Goal: Task Accomplishment & Management: Manage account settings

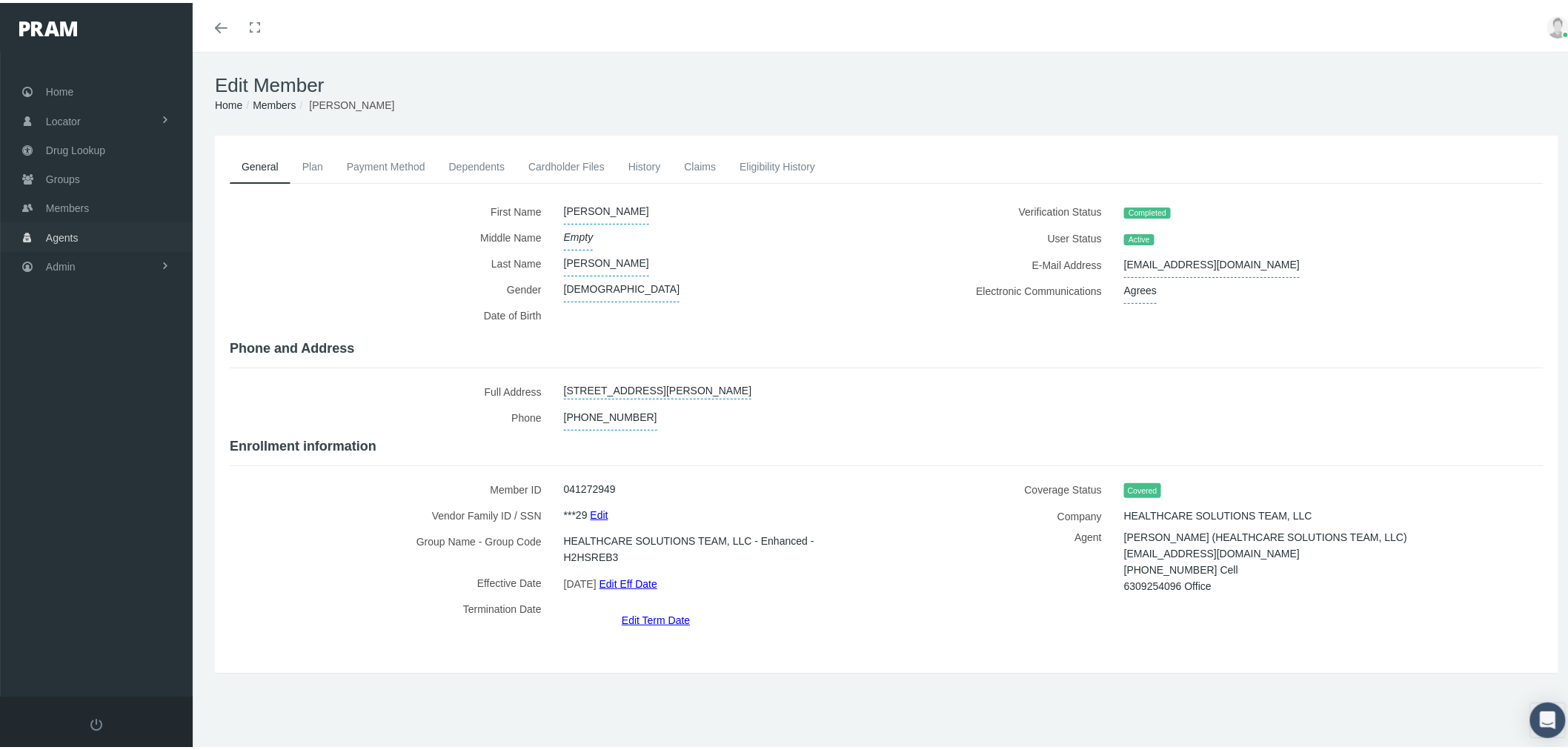
click at [115, 237] on link "Agents" at bounding box center [96, 234] width 192 height 29
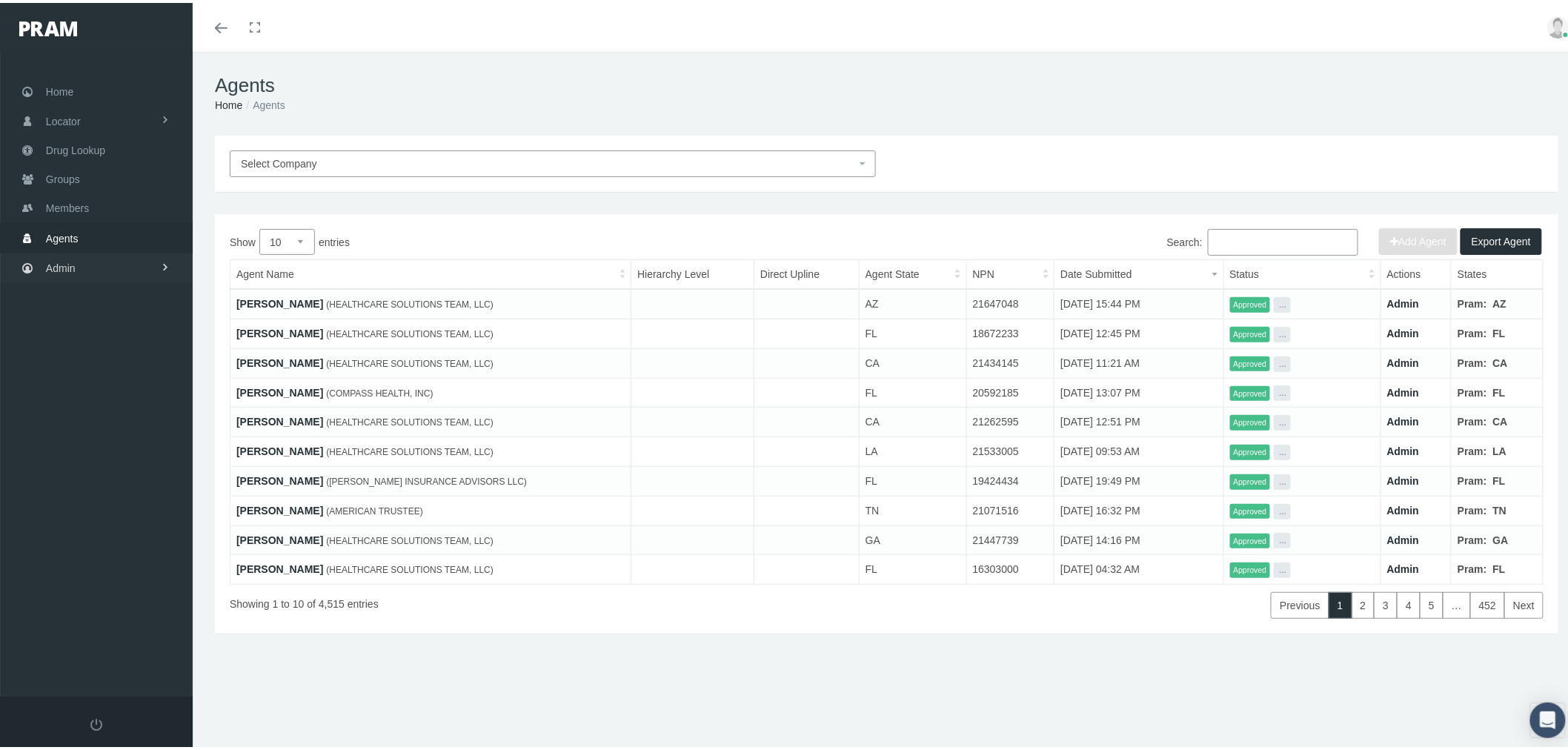
click at [138, 265] on link "Admin" at bounding box center [96, 265] width 192 height 29
click at [108, 531] on link "Content" at bounding box center [96, 542] width 192 height 26
click at [105, 558] on span "Email Templates" at bounding box center [96, 571] width 76 height 25
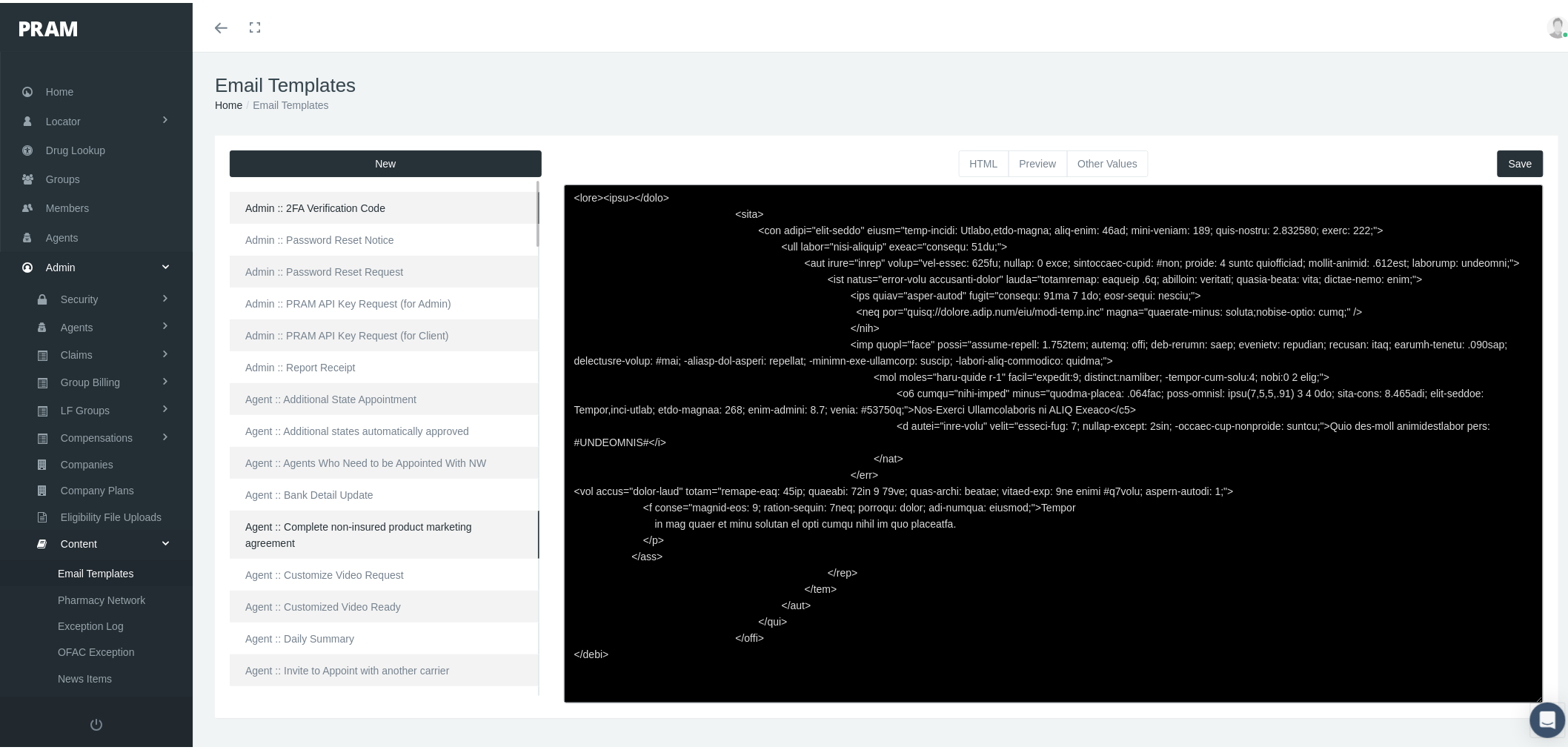
scroll to position [2439, 0]
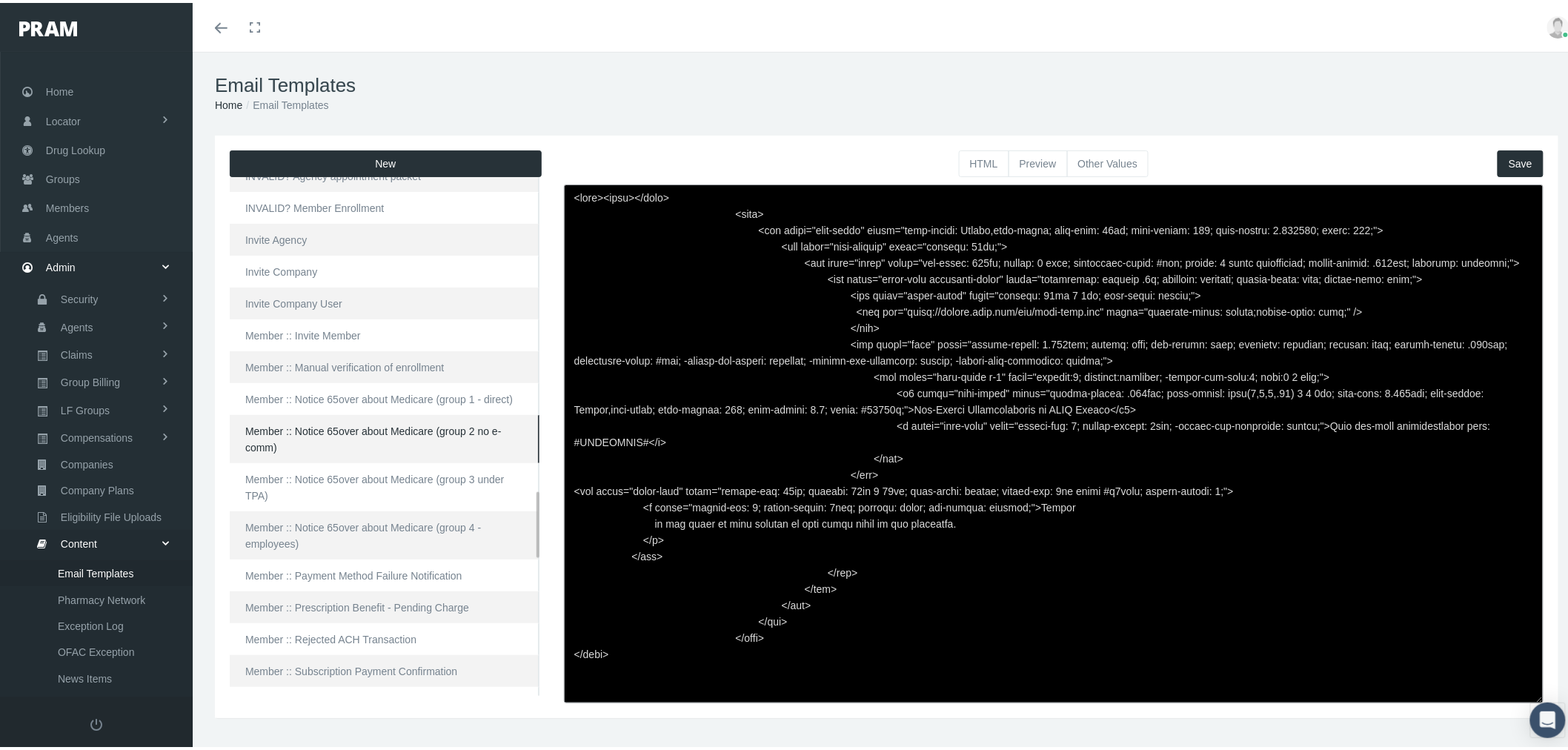
click at [333, 431] on link "Member :: Notice 65over about Medicare (group 2 no e-comm)" at bounding box center [384, 436] width 310 height 48
type textarea "<html> <head> </head> <body> <div class="page-email" style="font-family: Roboto…"
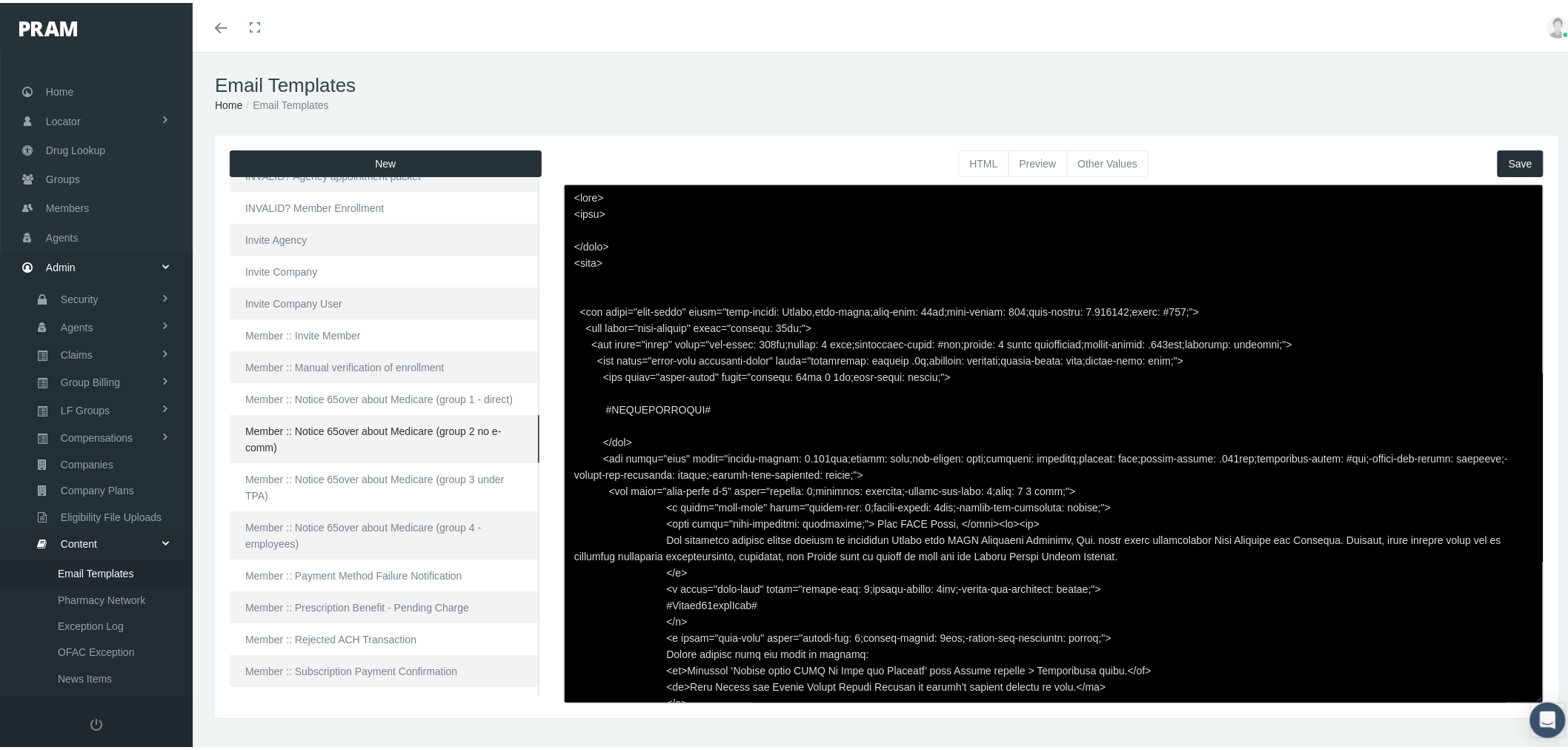
click at [1028, 160] on button "Preview" at bounding box center [1038, 160] width 60 height 27
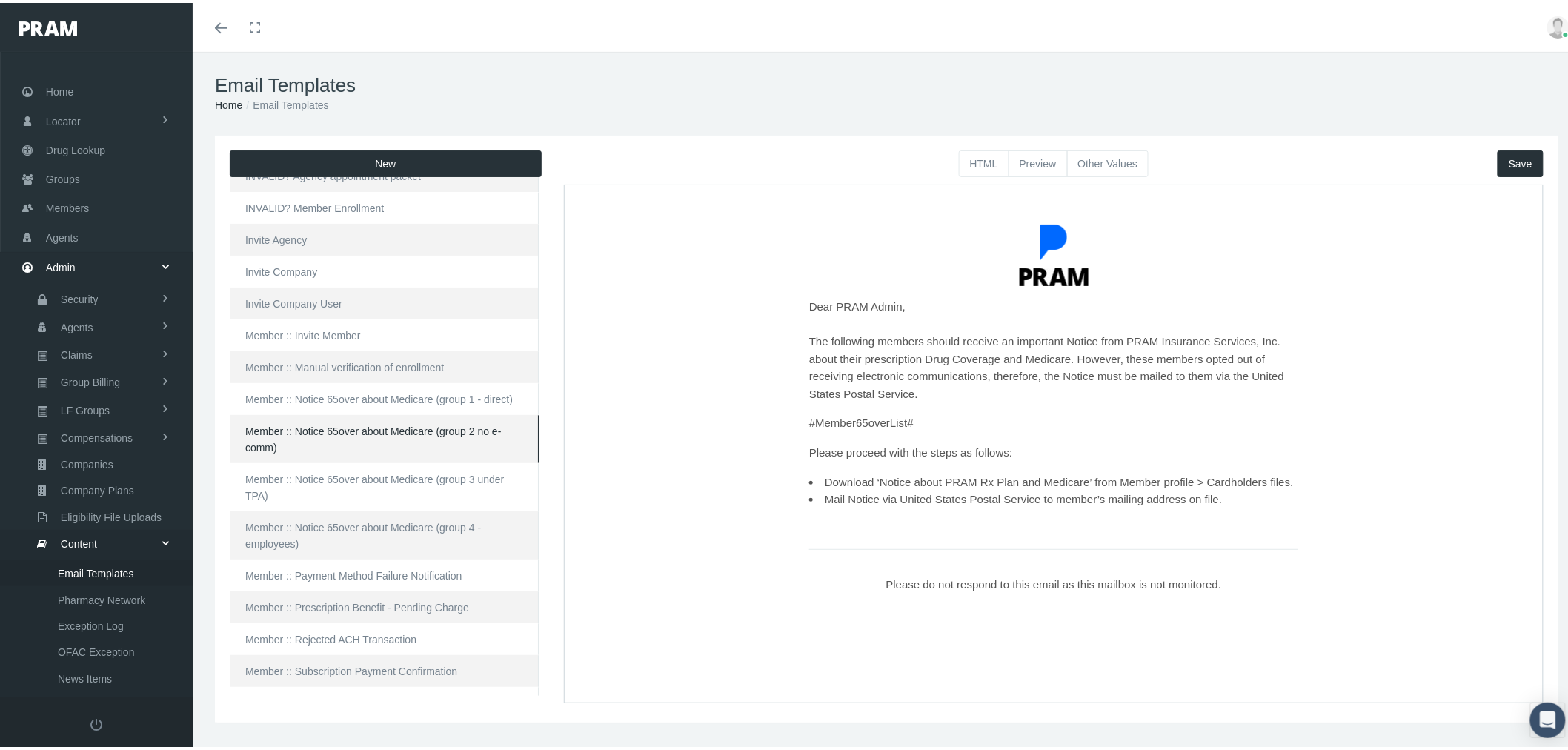
click at [978, 160] on button "HTML" at bounding box center [984, 160] width 51 height 27
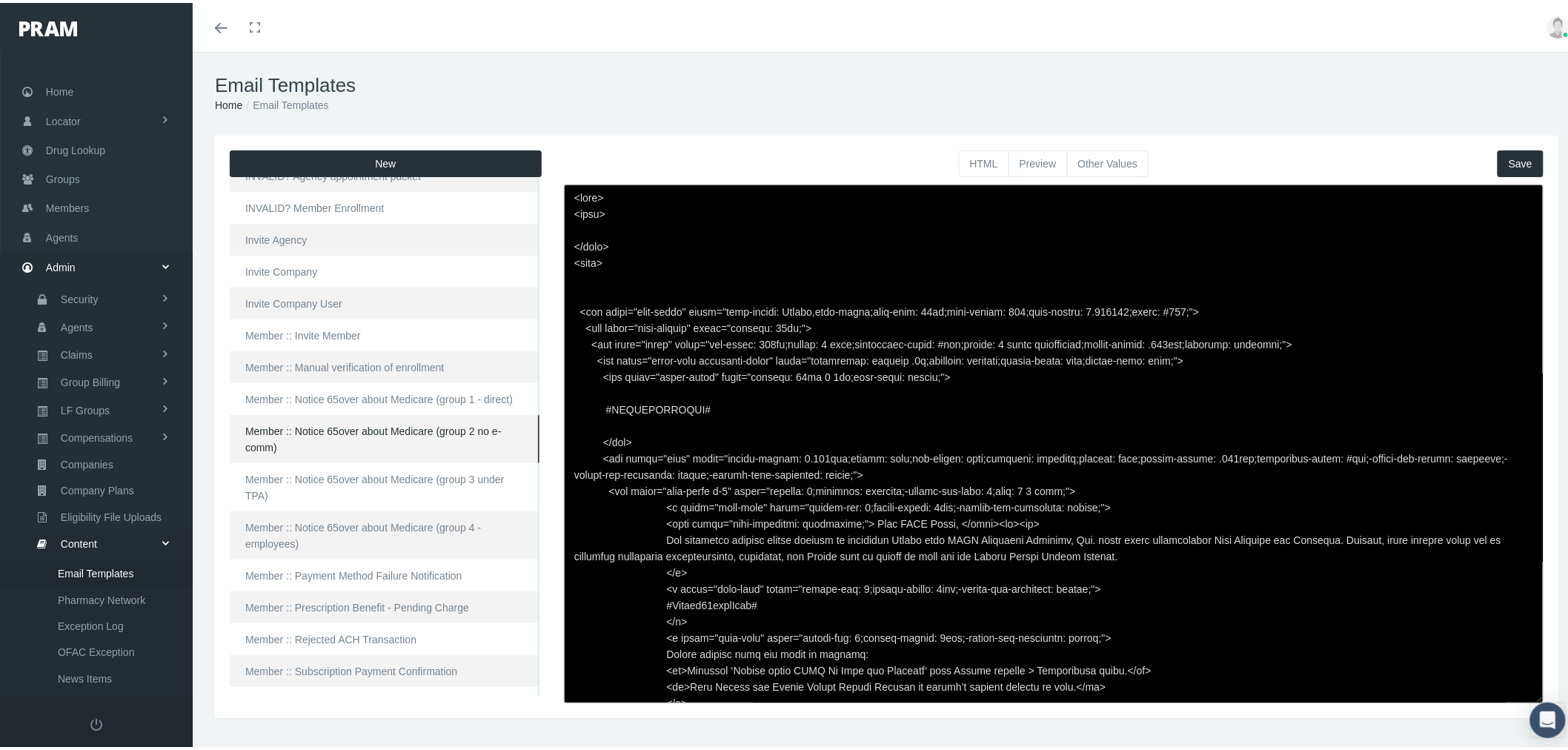
click at [1014, 258] on textarea at bounding box center [1053, 441] width 979 height 519
paste textarea "</p>"
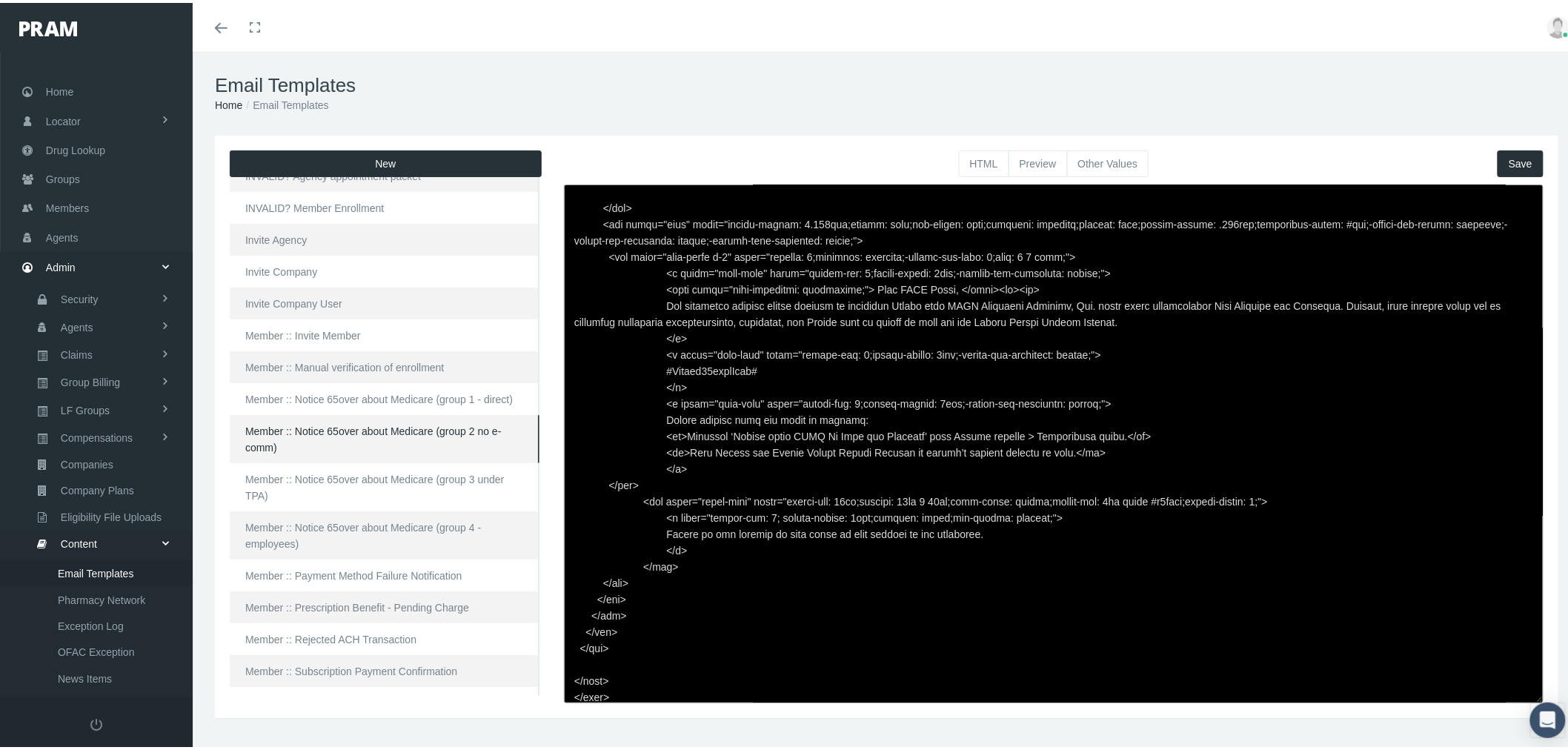
drag, startPoint x: 1509, startPoint y: 164, endPoint x: 1401, endPoint y: 183, distance: 109.7
click at [1509, 164] on button "Save" at bounding box center [1520, 160] width 46 height 27
click at [1039, 155] on button "Preview" at bounding box center [1038, 160] width 60 height 27
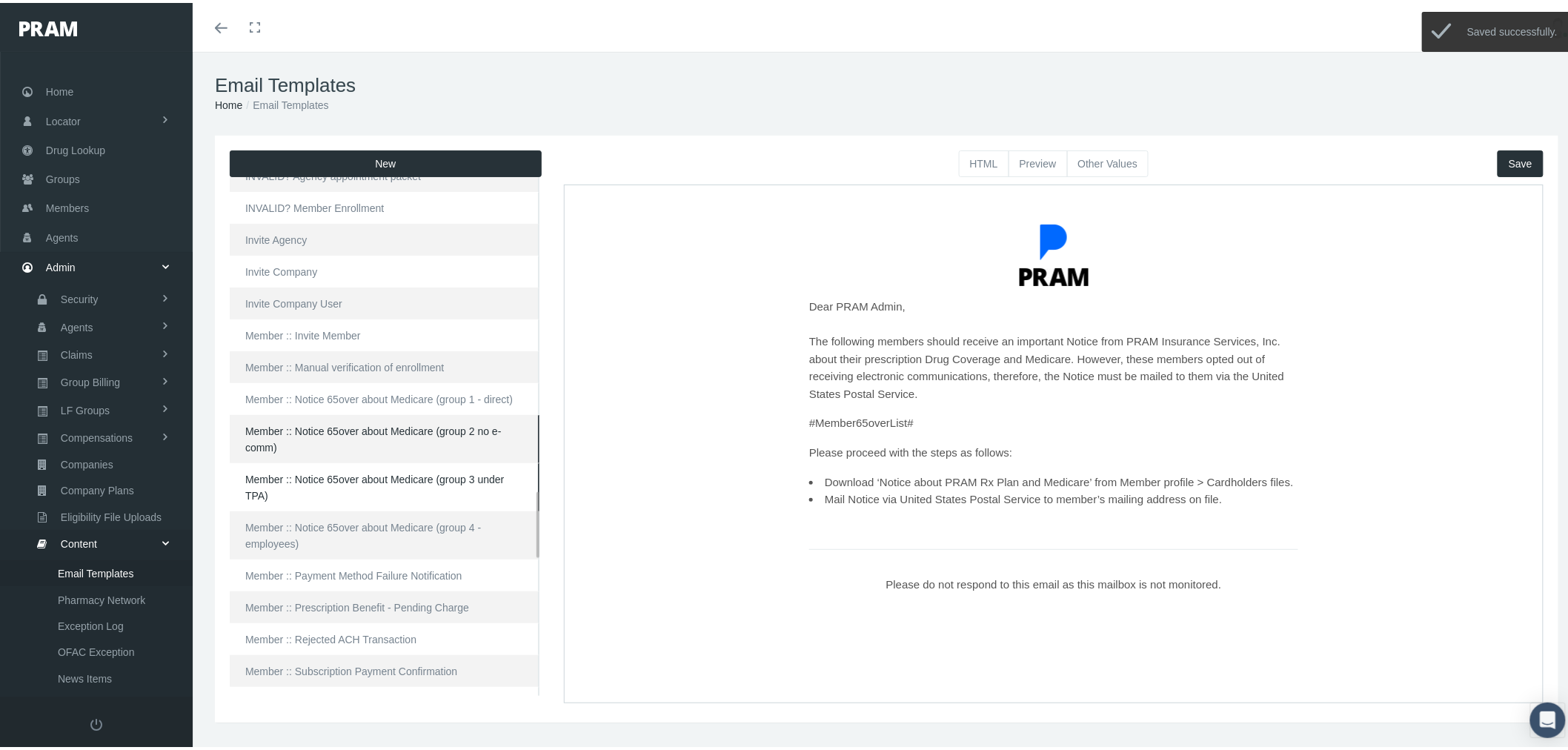
click at [426, 480] on link "Member :: Notice 65over about Medicare (group 3 under TPA)" at bounding box center [384, 484] width 310 height 48
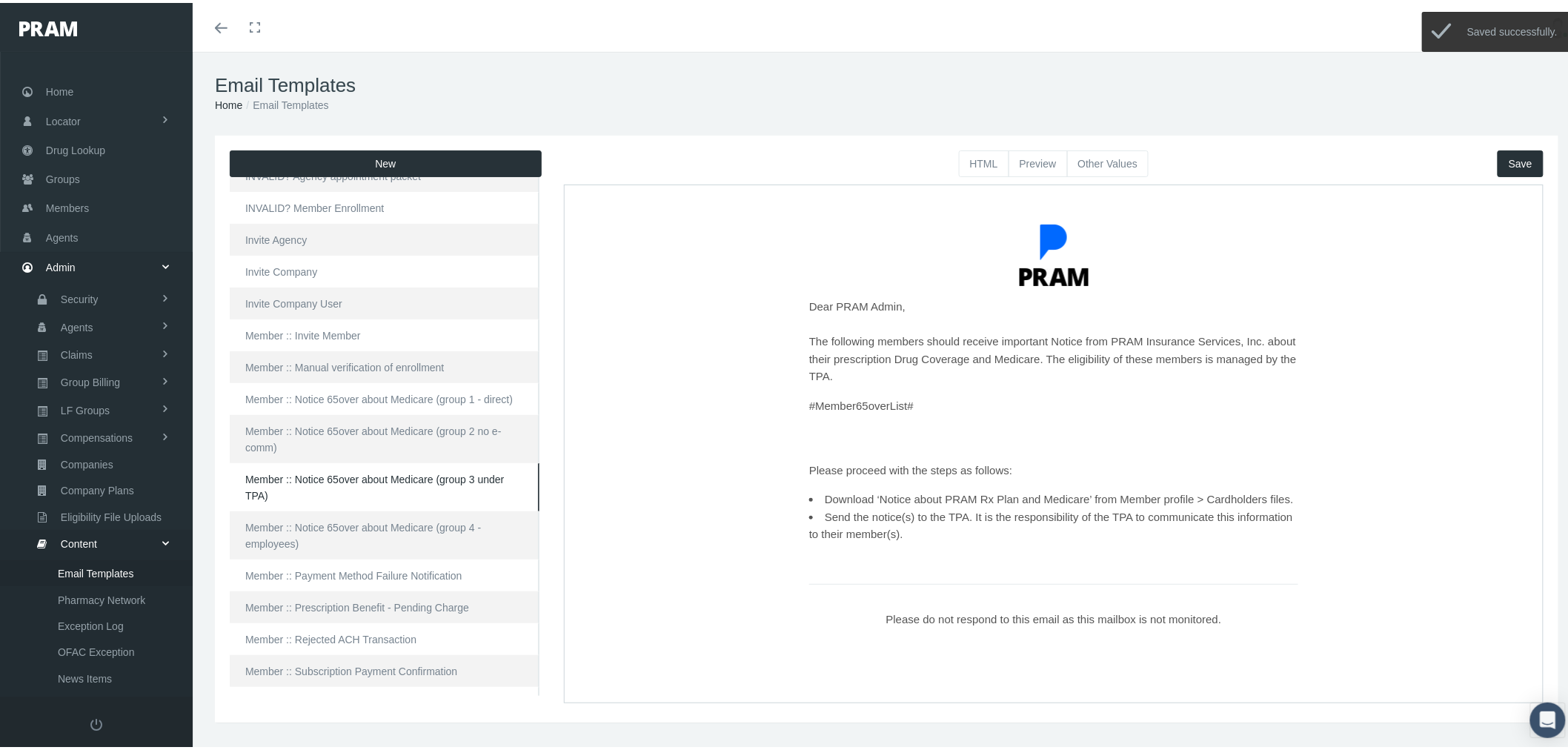
click at [990, 157] on button "HTML" at bounding box center [984, 160] width 51 height 27
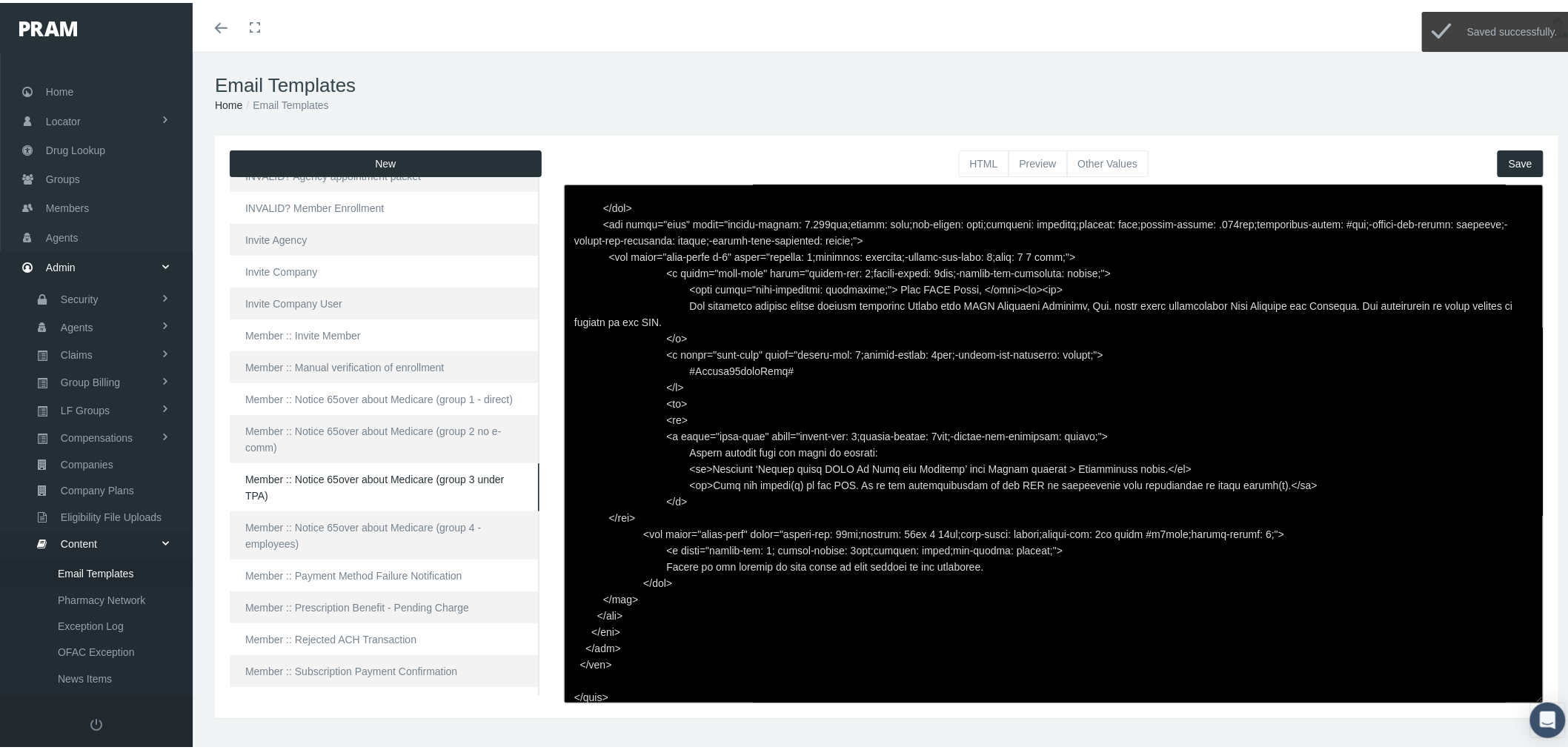
click at [863, 389] on textarea at bounding box center [1053, 441] width 979 height 519
drag, startPoint x: 1091, startPoint y: 150, endPoint x: 1075, endPoint y: 156, distance: 17.1
click at [1091, 150] on button "Other Values" at bounding box center [1108, 160] width 82 height 27
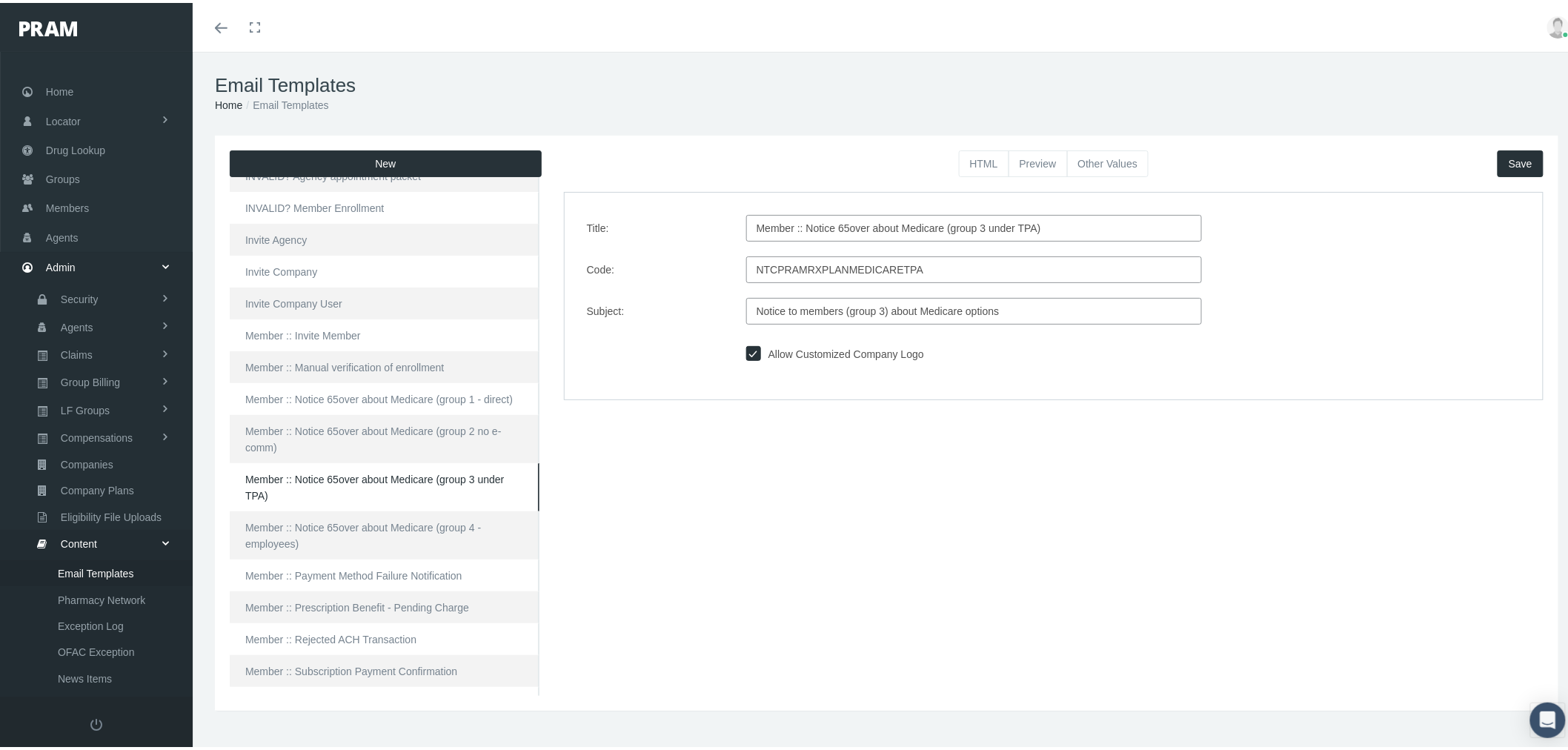
click at [975, 159] on button "HTML" at bounding box center [984, 160] width 51 height 27
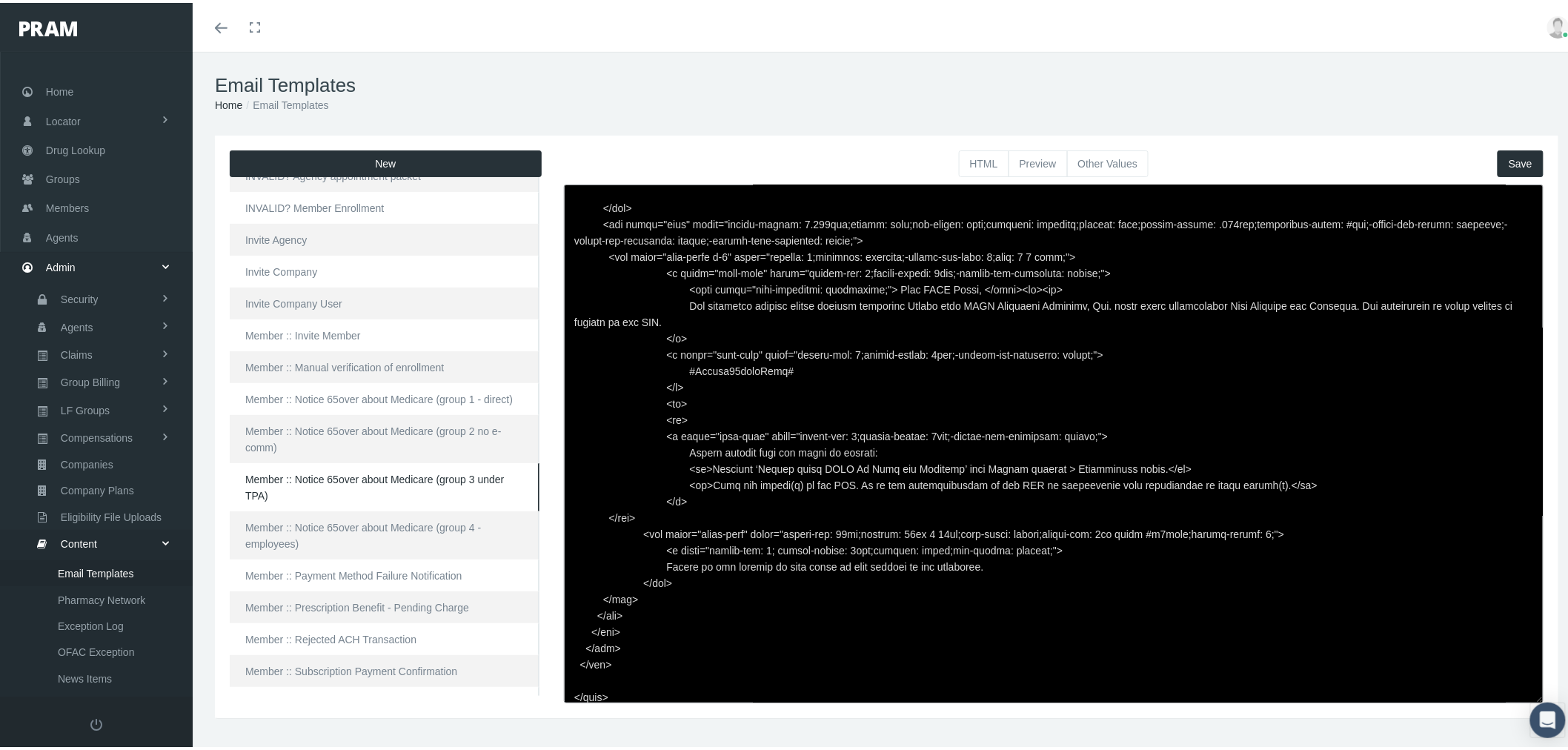
click at [919, 304] on textarea at bounding box center [1053, 441] width 979 height 519
paste textarea "</p>"
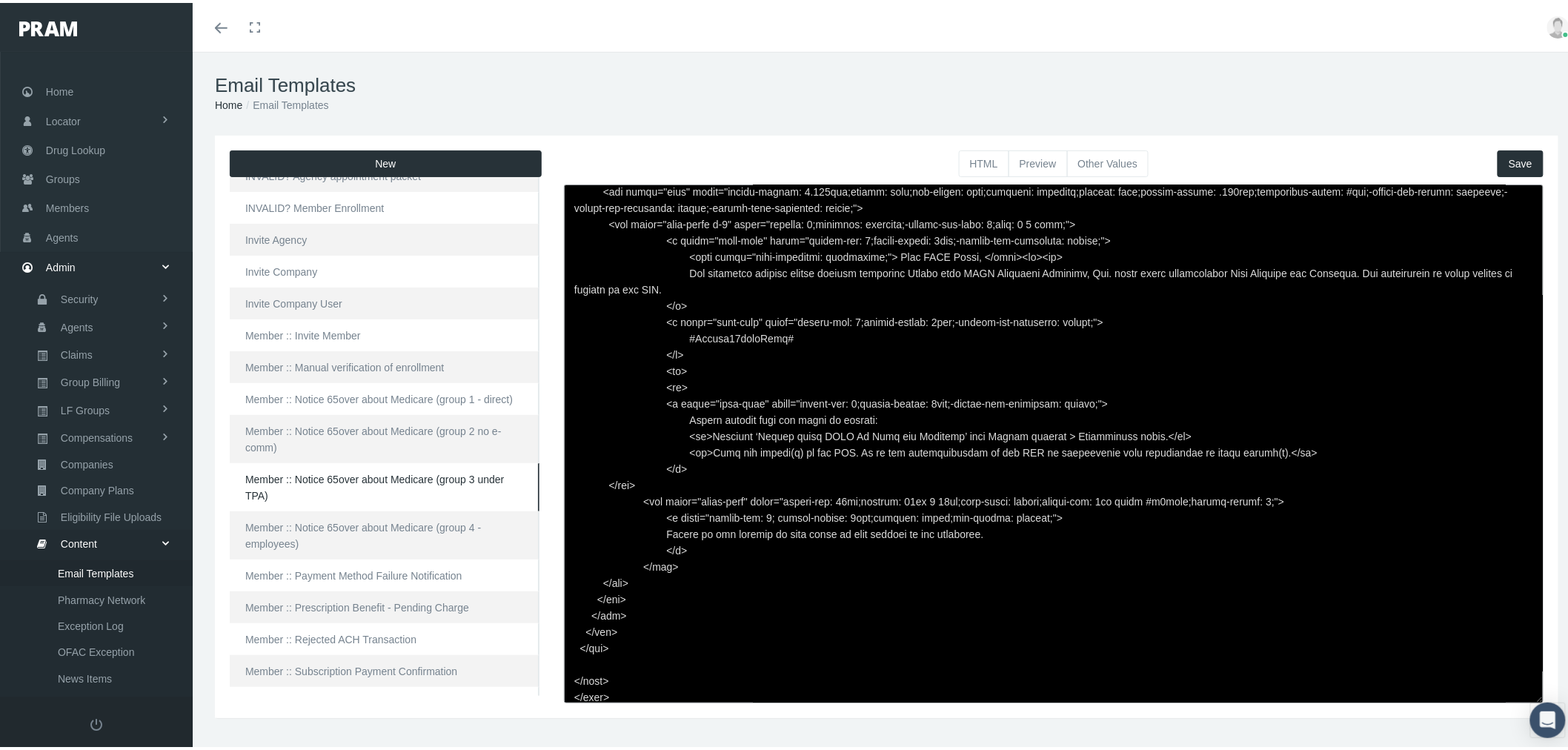
type textarea "<html> <head> </head> <body> <div class="page-email" style="font-family: Roboto…"
click at [1508, 160] on span "Save" at bounding box center [1520, 160] width 23 height 12
click at [1038, 163] on button "Preview" at bounding box center [1038, 160] width 60 height 27
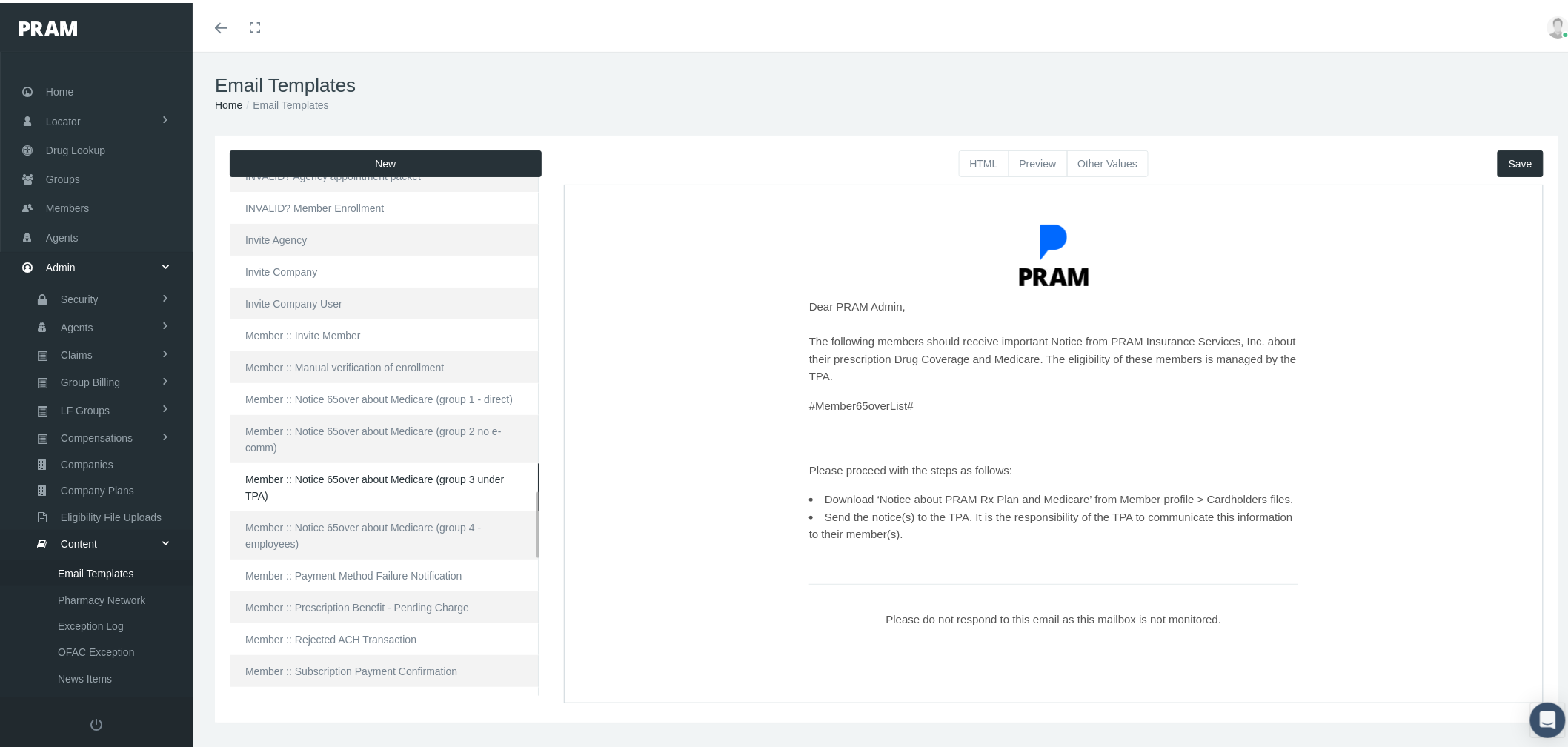
drag, startPoint x: 415, startPoint y: 431, endPoint x: 509, endPoint y: 406, distance: 97.3
click at [415, 431] on link "Member :: Notice 65over about Medicare (group 2 no e-comm)" at bounding box center [384, 436] width 310 height 48
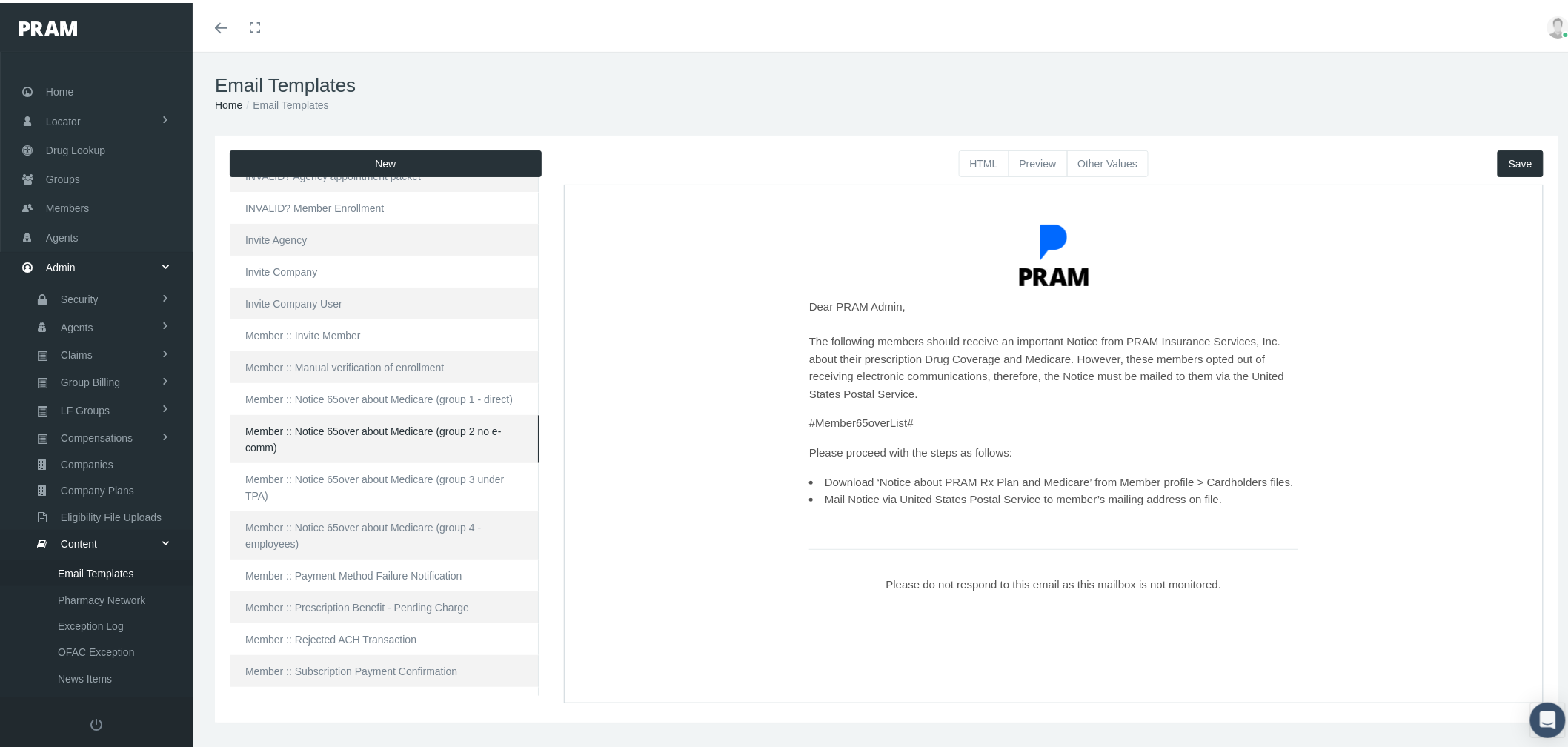
click at [1116, 155] on button "Other Values" at bounding box center [1108, 160] width 82 height 27
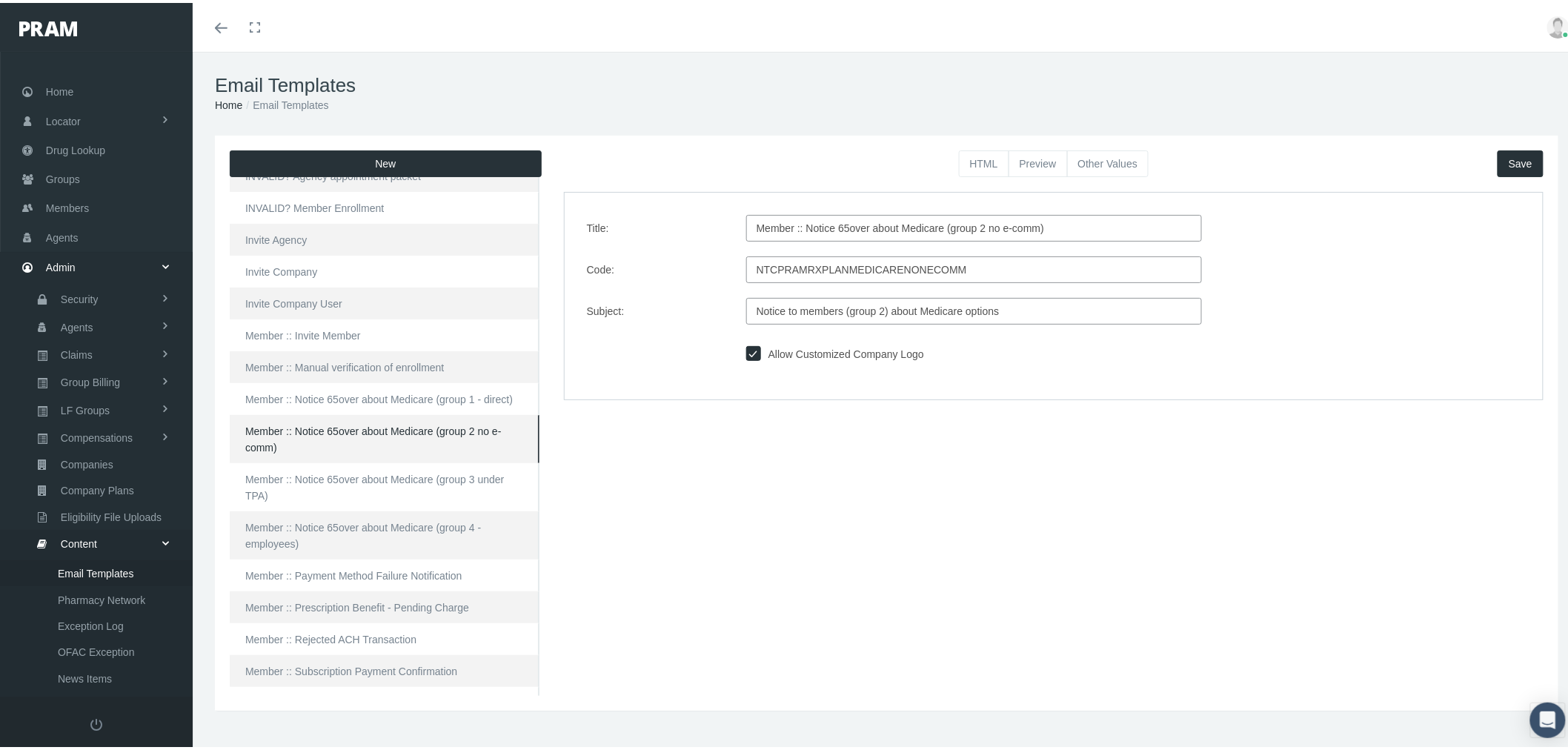
drag, startPoint x: 1055, startPoint y: 227, endPoint x: 719, endPoint y: 229, distance: 336.0
click at [719, 229] on div "Title: Member :: Notice 65over about Medicare (group 2 no e-comm)" at bounding box center [1054, 225] width 956 height 27
drag, startPoint x: 1016, startPoint y: 299, endPoint x: 656, endPoint y: 286, distance: 360.2
click at [656, 286] on div "Title: Member :: Notice 65over about Medicare (group 2 no e-comm) Code: NTCPRAM…" at bounding box center [1053, 293] width 979 height 208
drag, startPoint x: 463, startPoint y: 482, endPoint x: 473, endPoint y: 483, distance: 10.0
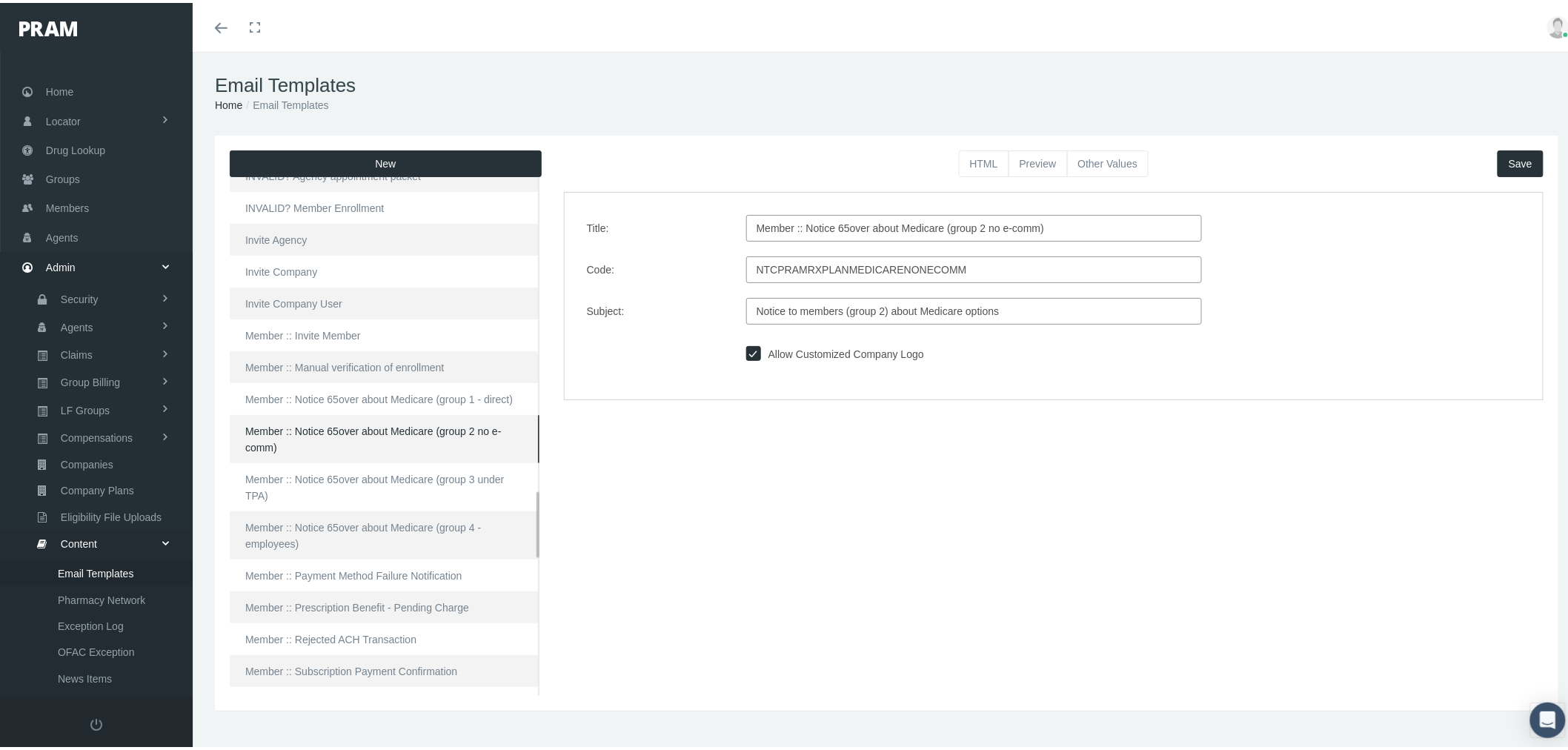
click at [463, 482] on link "Member :: Notice 65over about Medicare (group 3 under TPA)" at bounding box center [384, 484] width 310 height 48
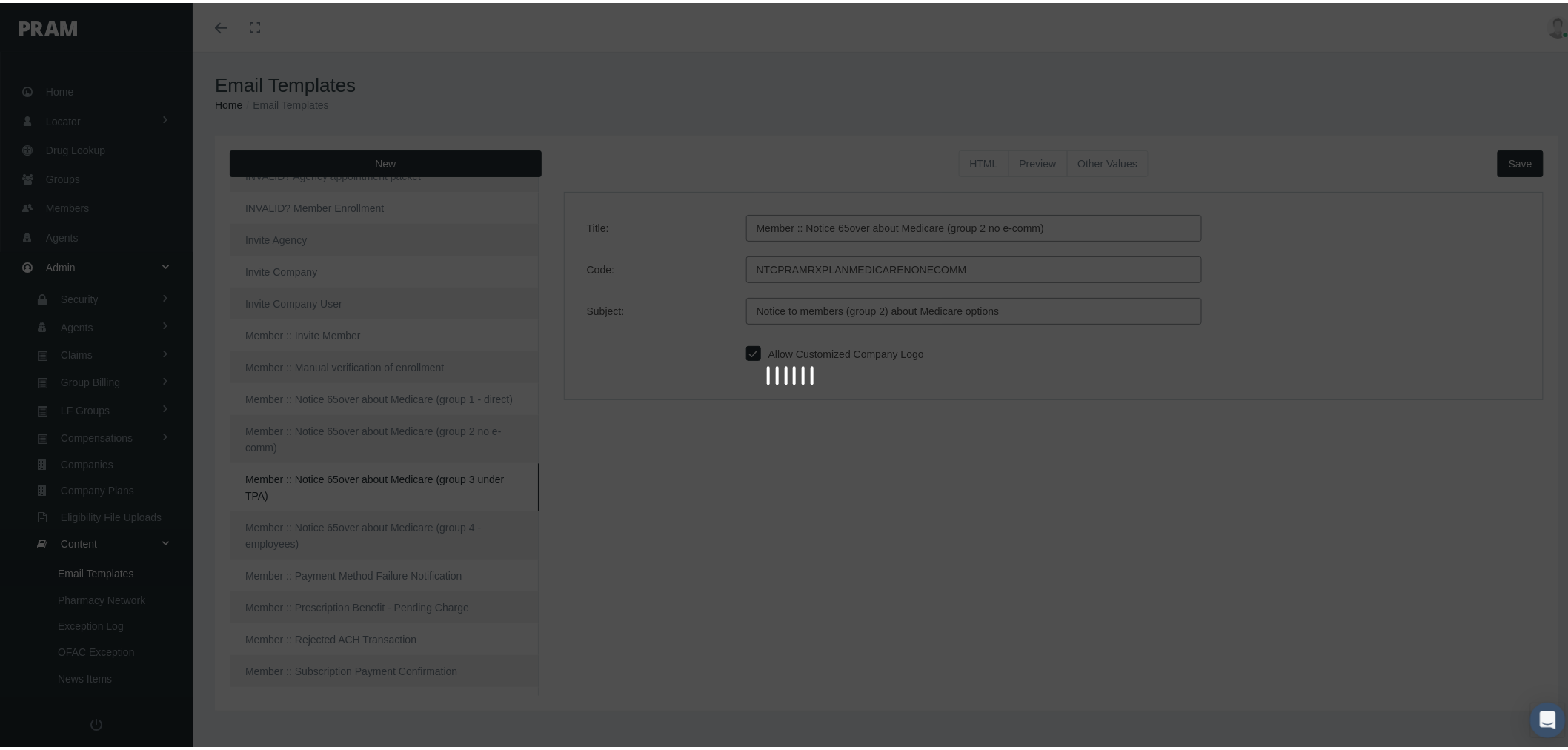
type input "Member :: Notice 65over about Medicare (group 3 under TPA)"
type input "NTCPRAMRXPLANMEDICARETPA"
type input "Notice to members (group 3) about Medicare options"
checkbox input "true"
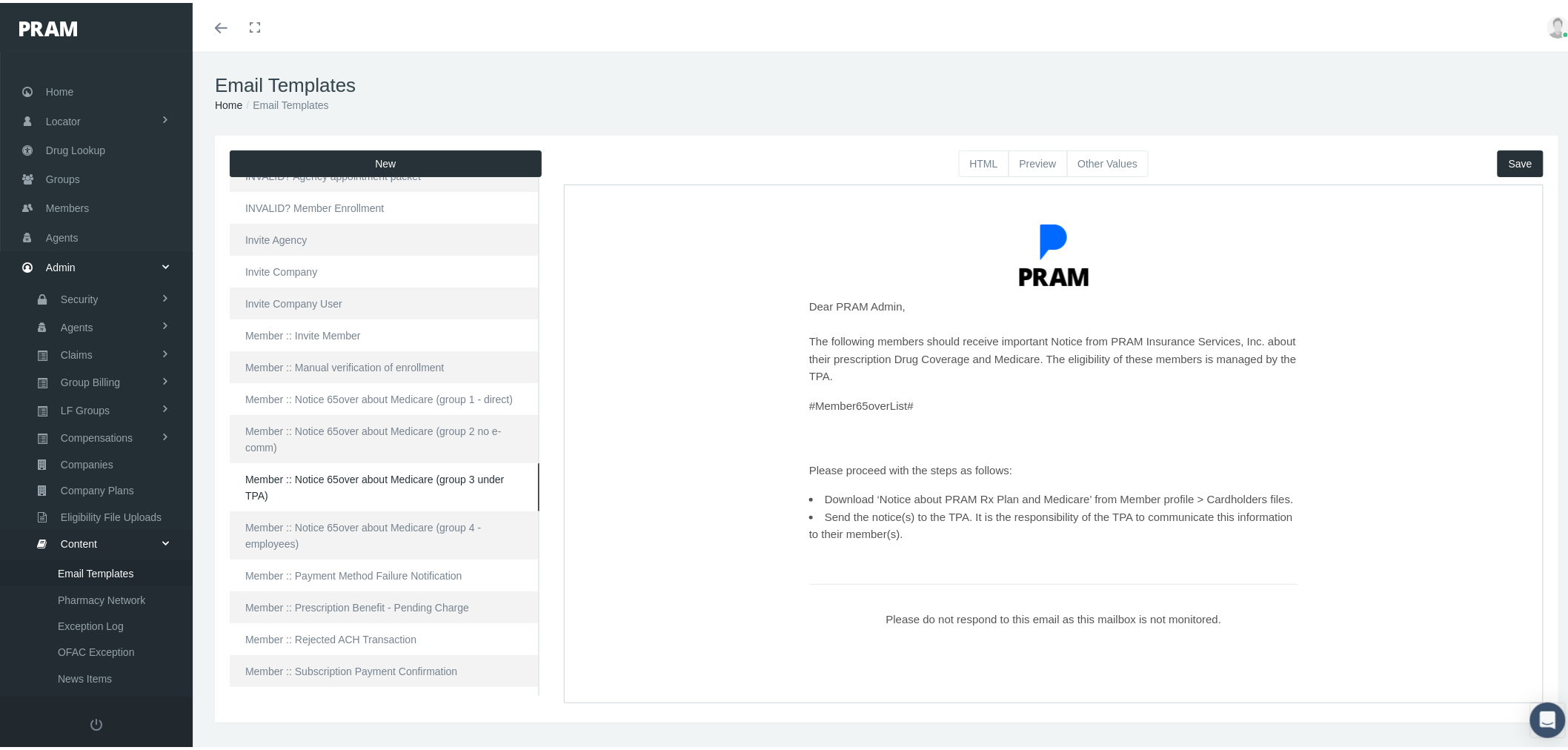
click at [1101, 150] on button "Other Values" at bounding box center [1108, 160] width 82 height 27
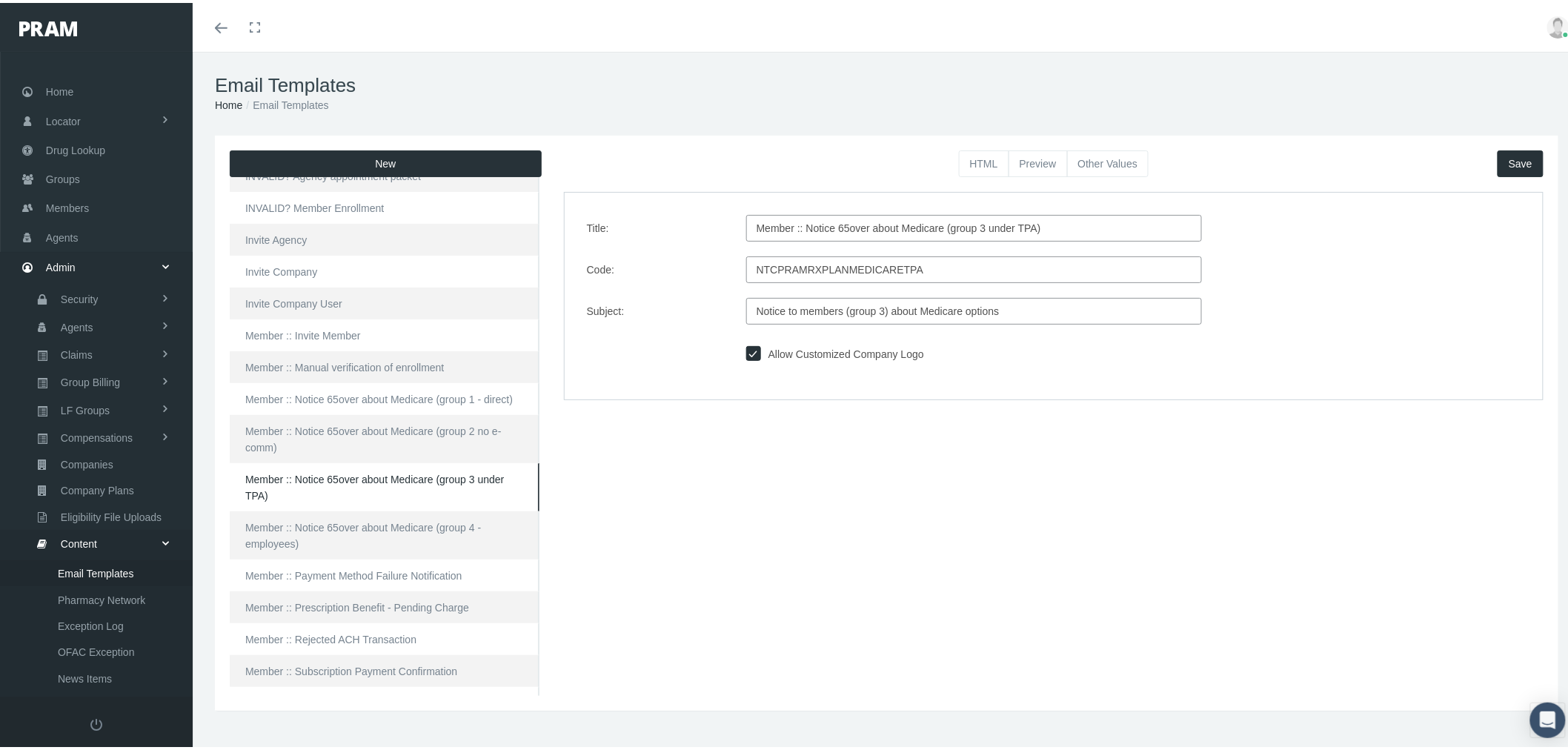
drag, startPoint x: 1064, startPoint y: 227, endPoint x: 625, endPoint y: 223, distance: 439.0
click at [625, 223] on div "Title: Member :: Notice 65over about Medicare (group 3 under TPA)" at bounding box center [1054, 225] width 956 height 27
drag, startPoint x: 1010, startPoint y: 307, endPoint x: 653, endPoint y: 300, distance: 357.1
click at [653, 301] on div "Subject: Notice to members (group 3) about Medicare options" at bounding box center [1054, 308] width 956 height 27
click at [381, 394] on link "Member :: Notice 65over about Medicare (group 1 - direct)" at bounding box center [384, 396] width 310 height 32
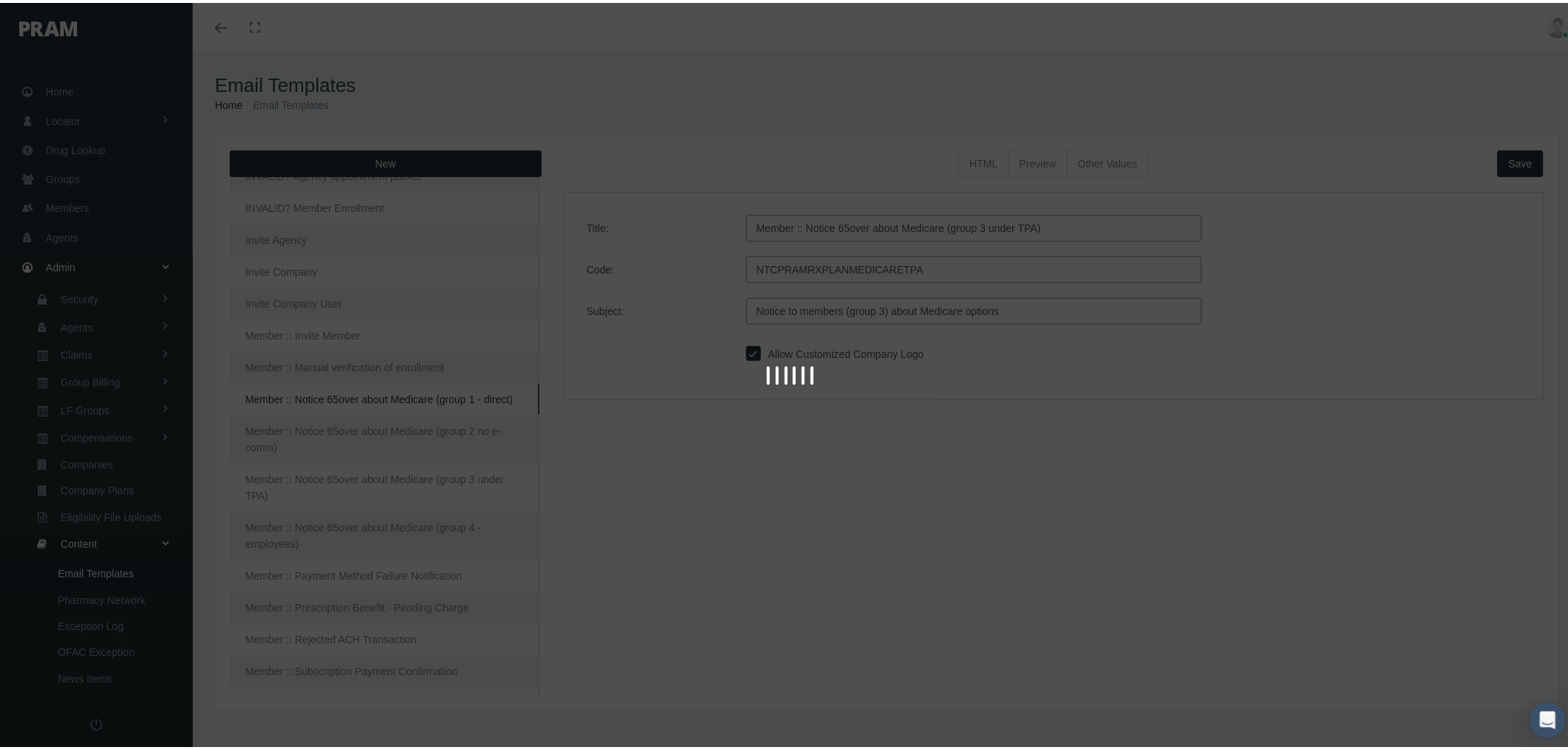
type input "Member :: Notice 65over about Medicare (group 1 - direct)"
type input "NTCPRAMRXPLANMEDICARE"
type input "Important Notice from PRAM about your Medicare options"
checkbox input "true"
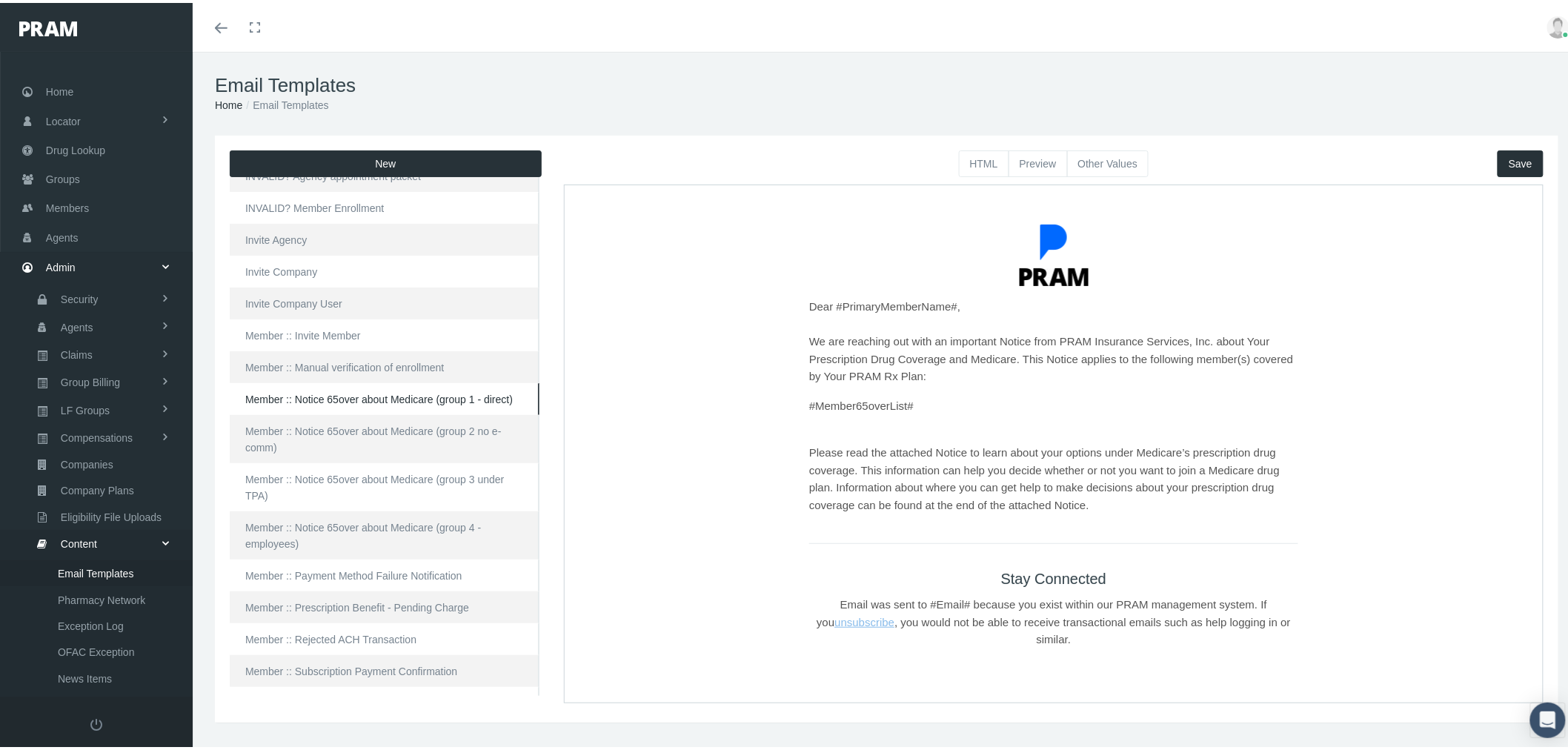
click at [1127, 162] on button "Other Values" at bounding box center [1108, 160] width 82 height 27
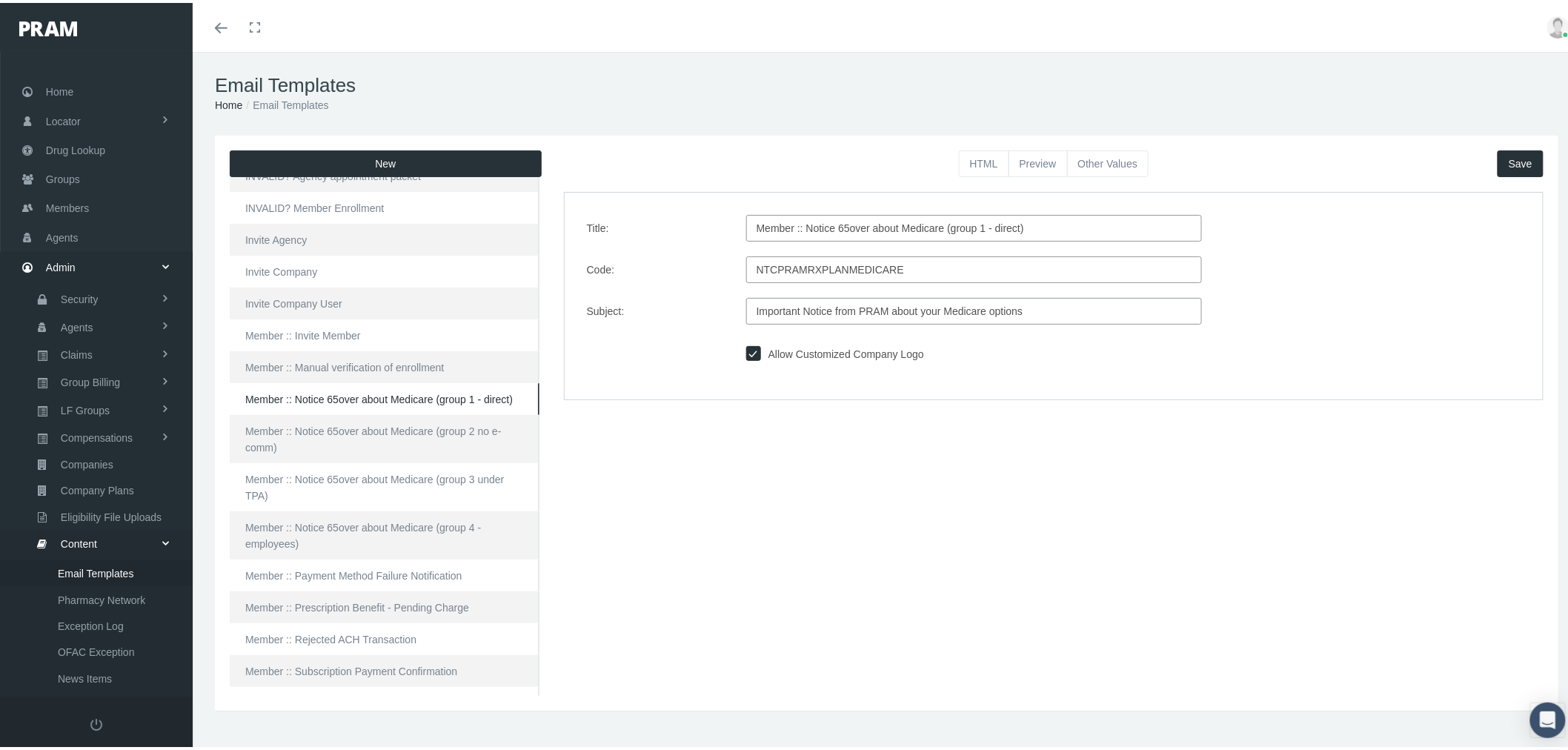
drag, startPoint x: 1054, startPoint y: 213, endPoint x: 656, endPoint y: 211, distance: 398.0
click at [656, 211] on div "Title: Member :: Notice 65over about Medicare (group 1 - direct) Code: NTCPRAMR…" at bounding box center [1053, 293] width 979 height 208
drag, startPoint x: 1043, startPoint y: 307, endPoint x: 655, endPoint y: 286, distance: 388.6
click at [656, 289] on div "Title: Member :: Notice 65over about Medicare (group 1 - direct) Code: NTCPRAMR…" at bounding box center [1053, 293] width 979 height 208
click at [395, 530] on link "Member :: Notice 65over about Medicare (group 4 - employees)" at bounding box center [384, 533] width 310 height 48
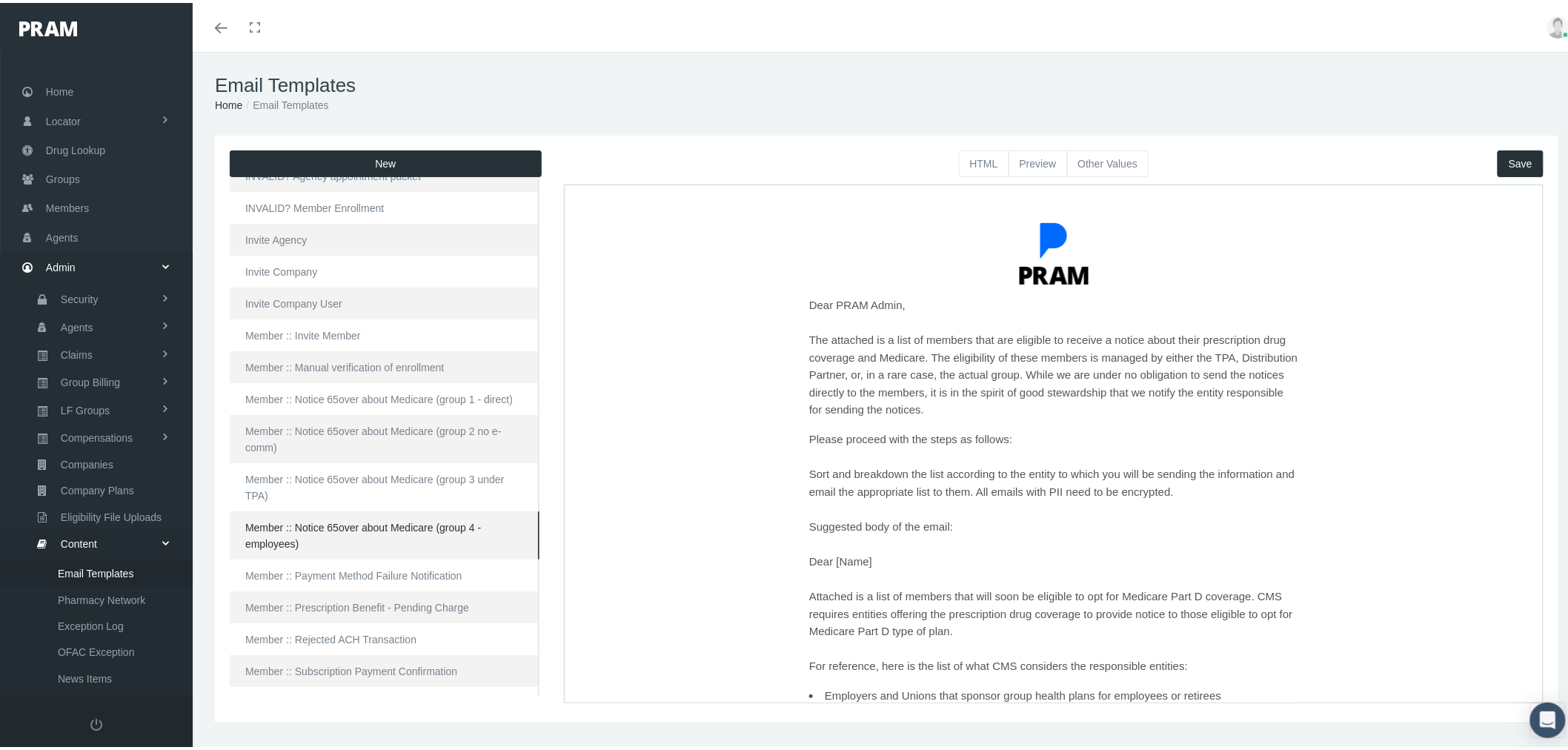
scroll to position [0, 0]
click at [959, 154] on button "HTML" at bounding box center [984, 160] width 51 height 27
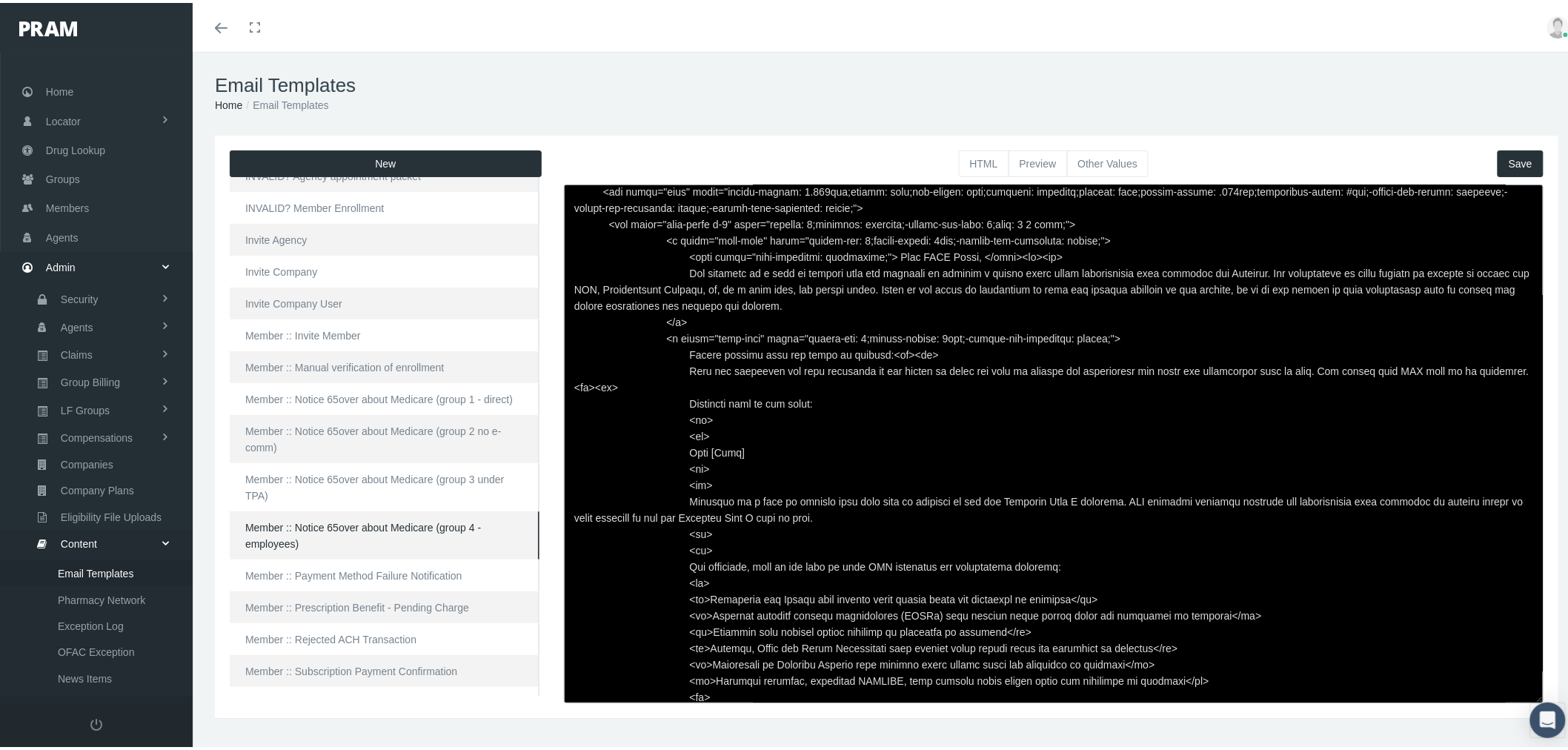
click at [924, 329] on textarea at bounding box center [1053, 441] width 979 height 519
click at [788, 472] on textarea at bounding box center [1053, 441] width 979 height 519
paste textarea "</p>"
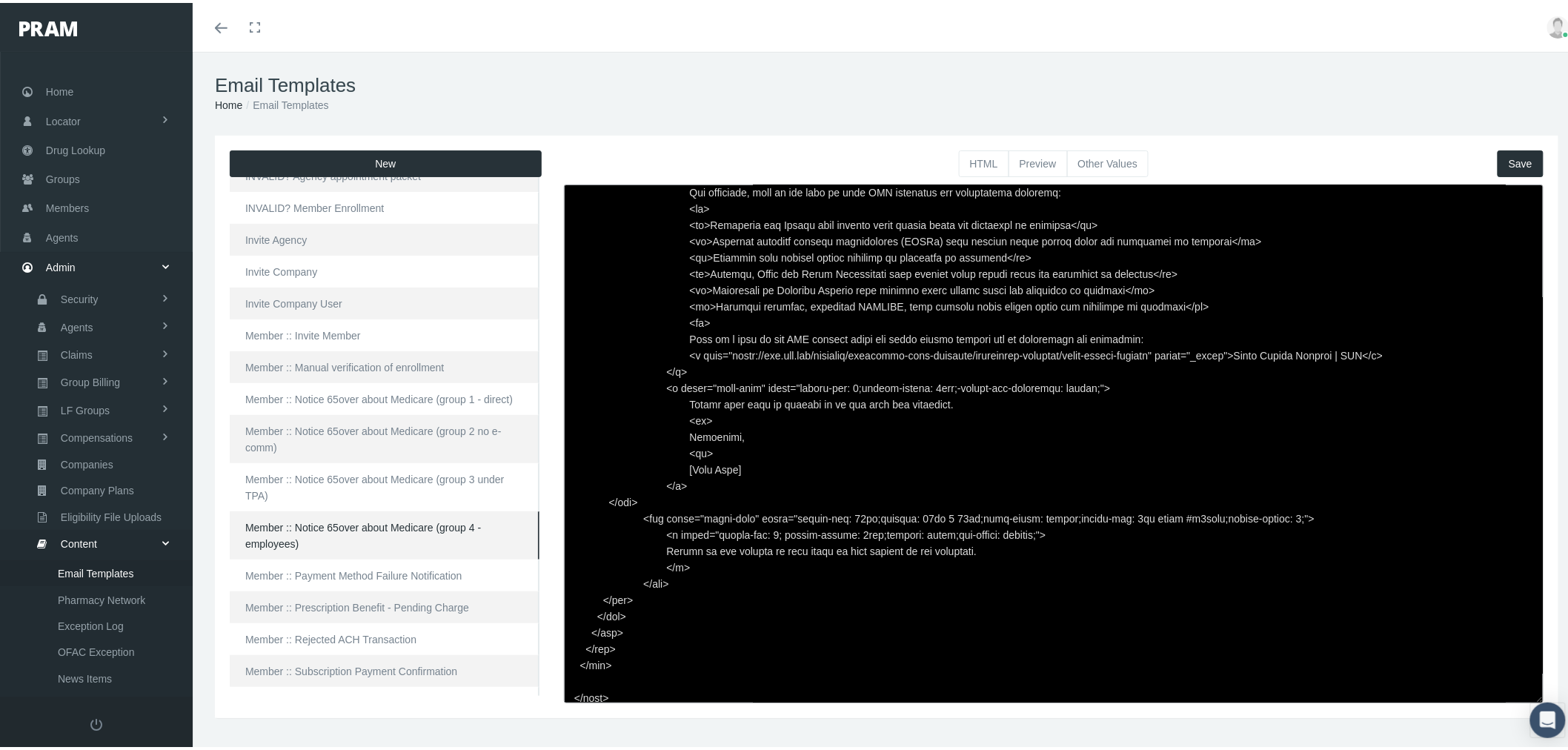
type textarea "<html> <head> </head> <body> <div class="page-email" style="font-family: Roboto…"
click at [1508, 159] on span "Save" at bounding box center [1520, 160] width 23 height 12
